Goal: Task Accomplishment & Management: Manage account settings

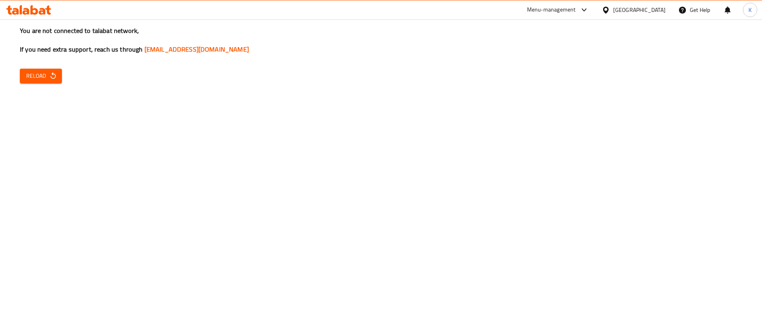
drag, startPoint x: 92, startPoint y: 131, endPoint x: 59, endPoint y: 131, distance: 32.9
click at [54, 73] on icon "button" at bounding box center [53, 76] width 8 height 8
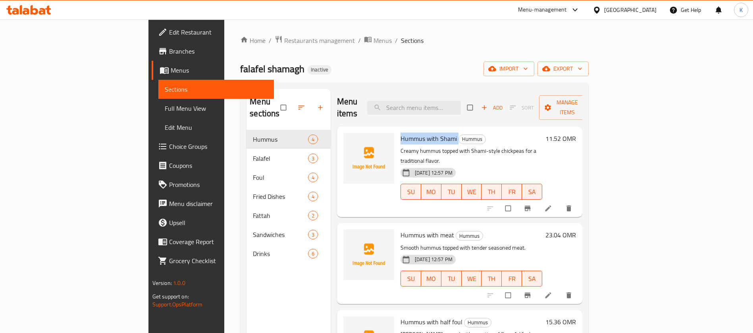
drag, startPoint x: 361, startPoint y: 126, endPoint x: 420, endPoint y: 121, distance: 59.3
click at [420, 130] on div "Hummus with Shami Hummus Creamy hummus topped with Shami-style chickpeas for a …" at bounding box center [471, 172] width 148 height 84
click at [397, 56] on div "Home / Restaurants management / Menus / Sections falafel shamagh Inactive impor…" at bounding box center [414, 231] width 348 height 393
click at [446, 104] on input "search" at bounding box center [414, 108] width 94 height 14
click at [402, 69] on div "falafel shamagh Inactive import export" at bounding box center [414, 69] width 348 height 15
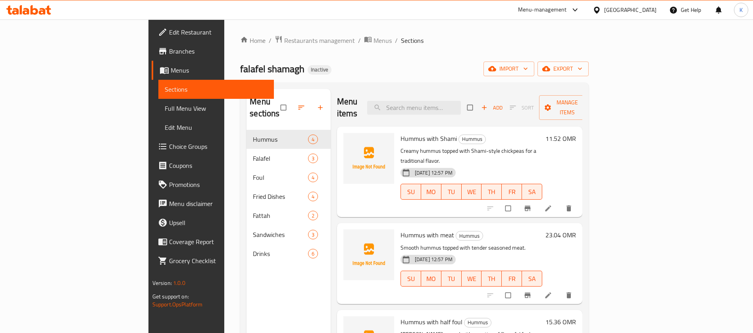
click at [169, 33] on span "Edit Restaurant" at bounding box center [218, 32] width 99 height 10
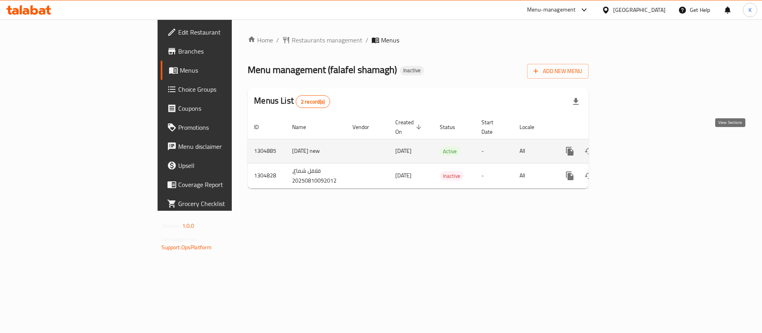
click at [632, 146] on icon "enhanced table" at bounding box center [627, 151] width 10 height 10
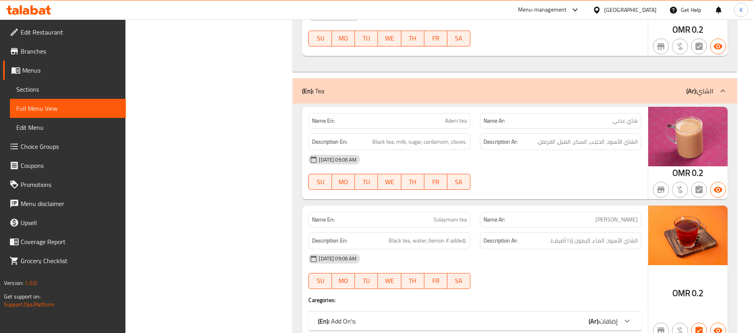
scroll to position [6634, 0]
click at [654, 10] on div "[GEOGRAPHIC_DATA]" at bounding box center [630, 10] width 52 height 9
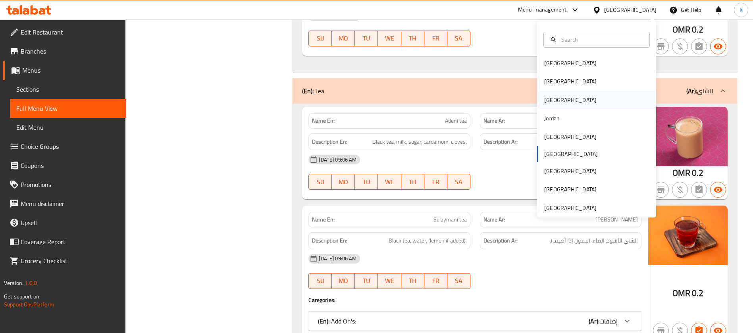
click at [550, 95] on div "Iraq" at bounding box center [570, 100] width 65 height 18
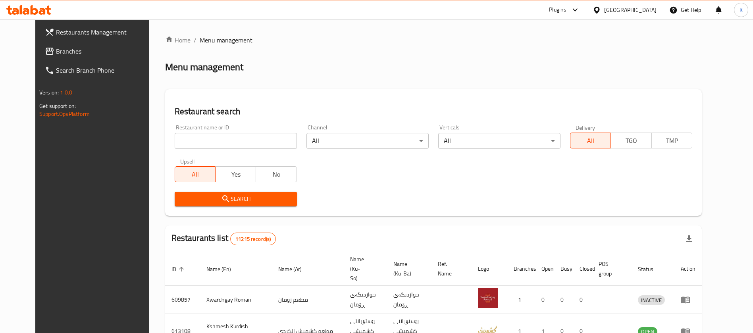
click at [227, 147] on input "search" at bounding box center [236, 141] width 122 height 16
paste input "695620"
type input "695620"
click at [220, 202] on span "Search" at bounding box center [236, 199] width 110 height 10
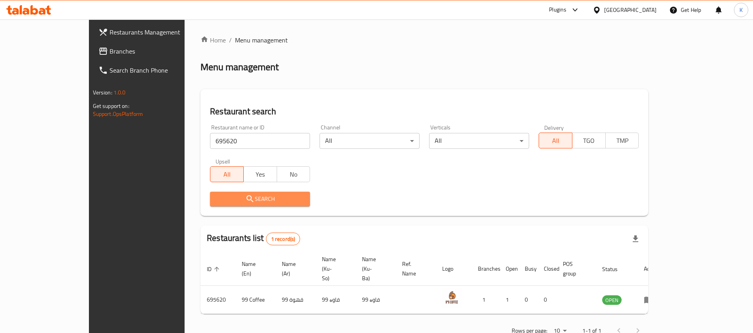
click at [220, 202] on span "Search" at bounding box center [259, 199] width 87 height 10
click at [232, 202] on span "Search" at bounding box center [259, 199] width 87 height 10
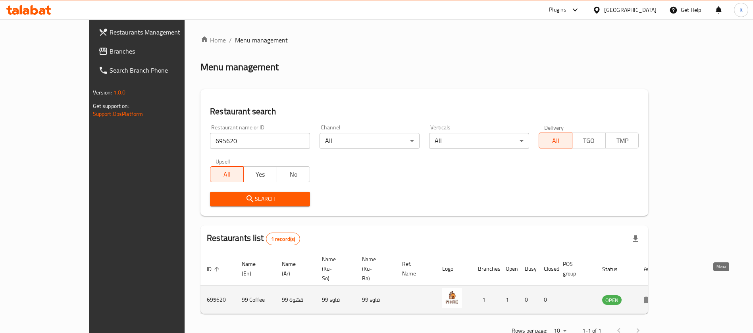
click at [653, 297] on icon "enhanced table" at bounding box center [648, 300] width 9 height 7
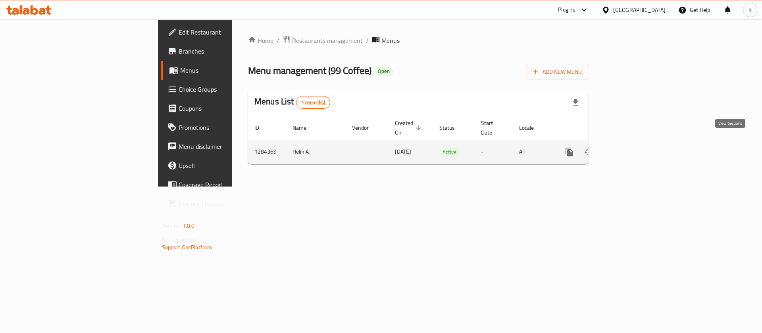
click at [631, 147] on icon "enhanced table" at bounding box center [627, 152] width 10 height 10
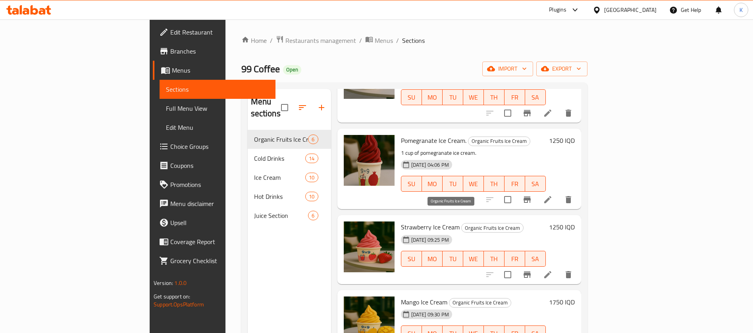
scroll to position [111, 0]
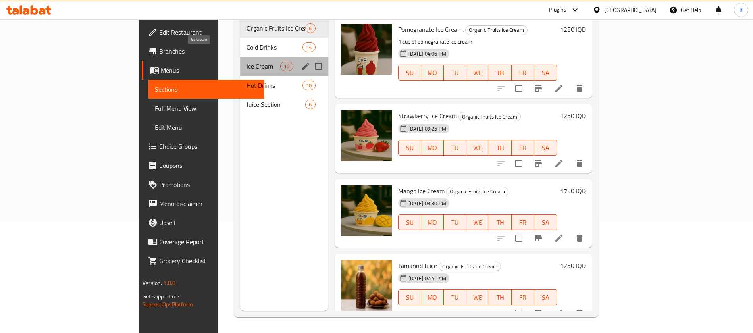
click at [246, 62] on span "Ice Cream" at bounding box center [263, 67] width 34 height 10
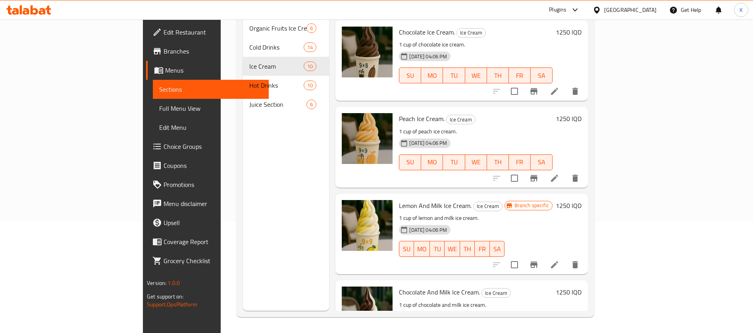
scroll to position [342, 0]
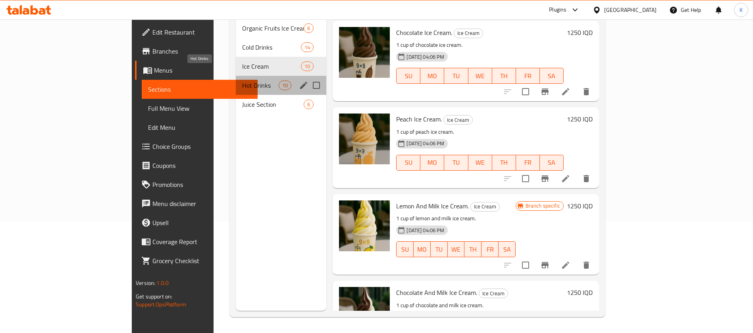
click at [242, 81] on span "Hot Drinks" at bounding box center [260, 86] width 37 height 10
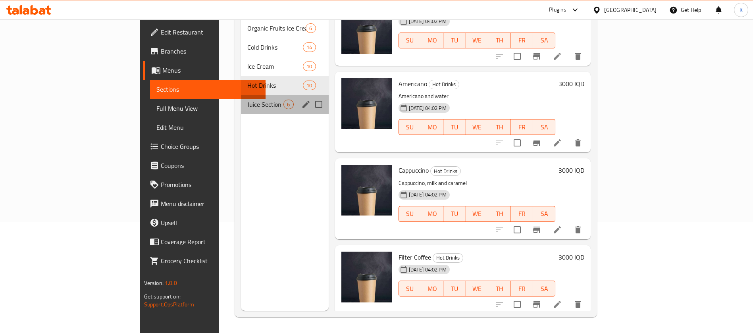
click at [241, 95] on div "Juice Section 6" at bounding box center [284, 104] width 87 height 19
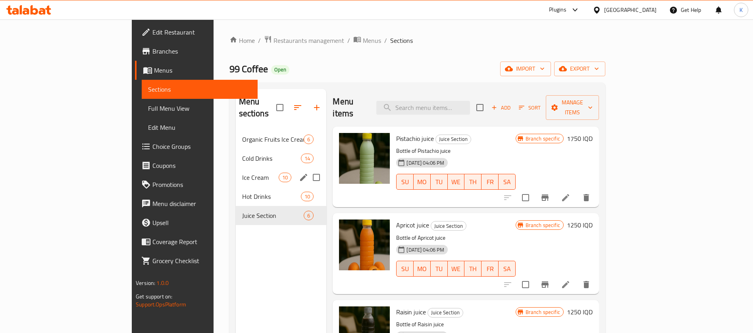
click at [236, 187] on div "Hot Drinks 10" at bounding box center [281, 196] width 91 height 19
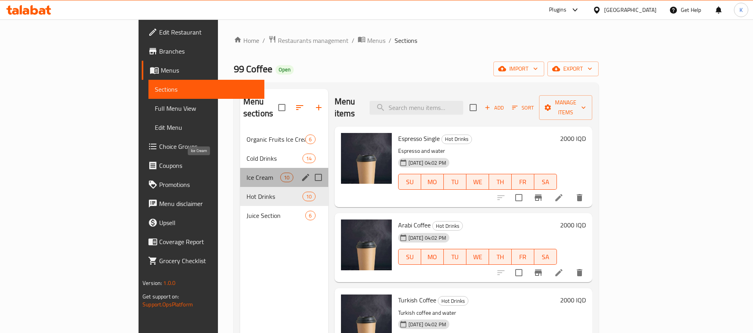
click at [246, 173] on span "Ice Cream" at bounding box center [263, 178] width 34 height 10
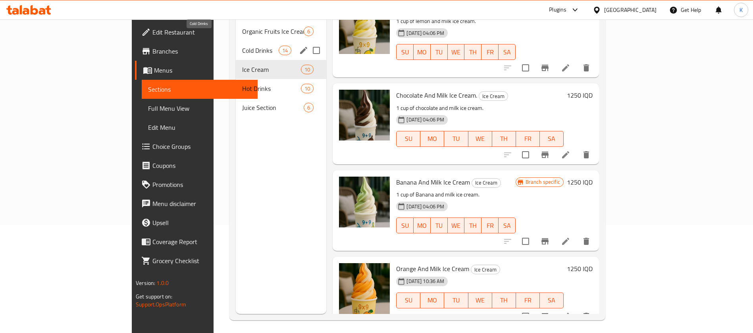
scroll to position [35, 0]
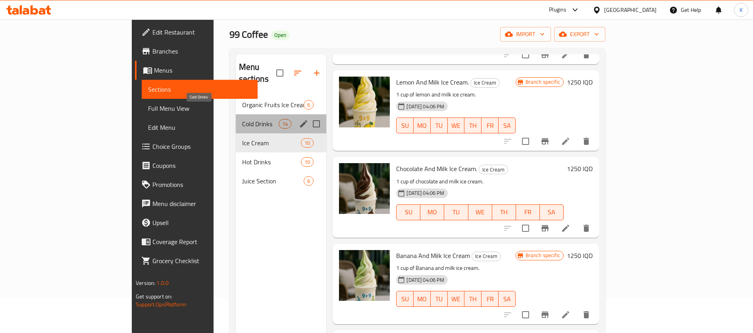
click at [242, 119] on span "Cold Drinks" at bounding box center [260, 124] width 37 height 10
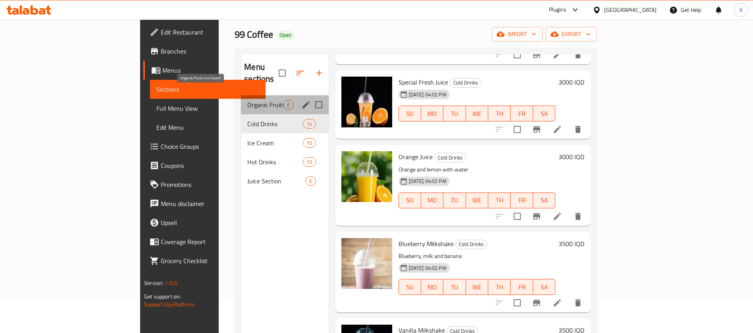
click at [247, 100] on span "Organic Fruits Ice Cream" at bounding box center [265, 105] width 36 height 10
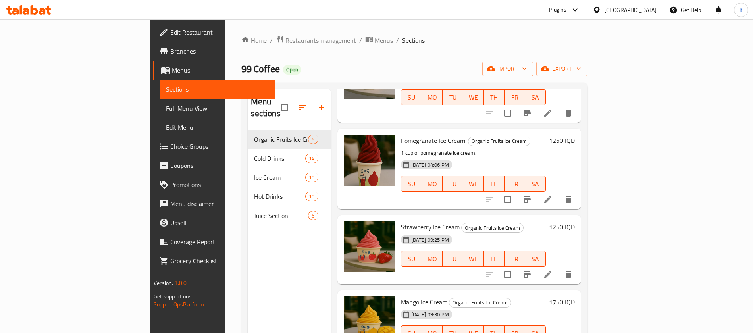
scroll to position [111, 0]
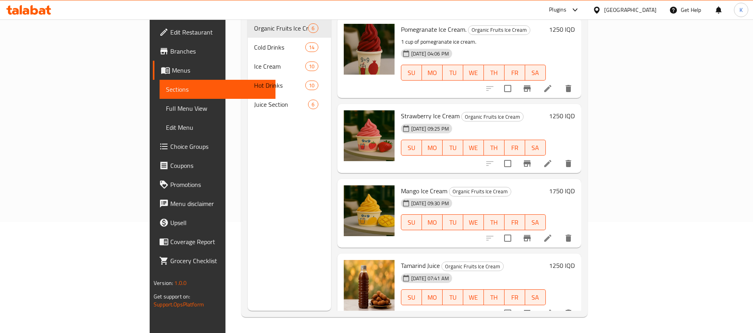
click at [514, 270] on div "10-08-2025 07:41 AM SU MO TU WE TH FR SA" at bounding box center [473, 291] width 151 height 43
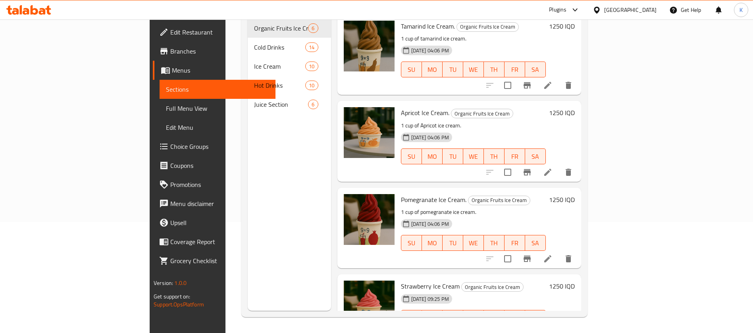
scroll to position [0, 0]
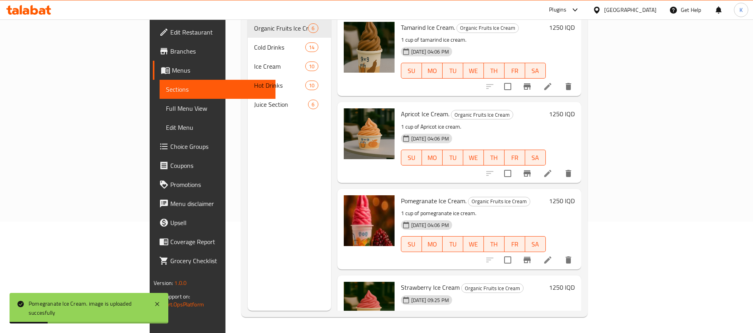
click at [248, 203] on div "Menu sections Organic Fruits Ice Cream 6 Cold Drinks 14 Ice Cream 10 Hot Drinks…" at bounding box center [289, 144] width 83 height 333
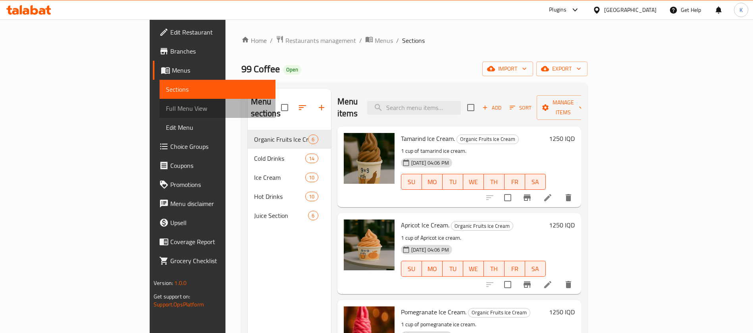
click at [166, 108] on span "Full Menu View" at bounding box center [217, 109] width 103 height 10
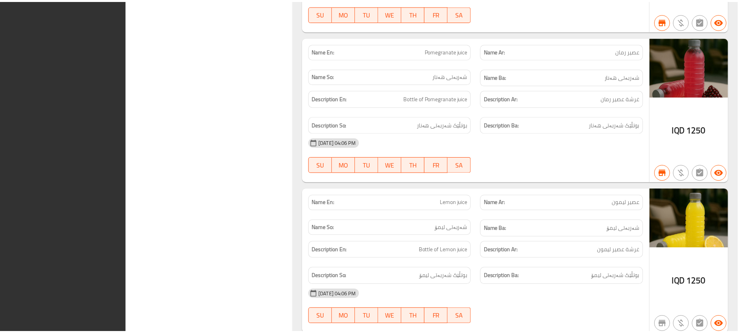
scroll to position [7026, 0]
